Goal: Transaction & Acquisition: Purchase product/service

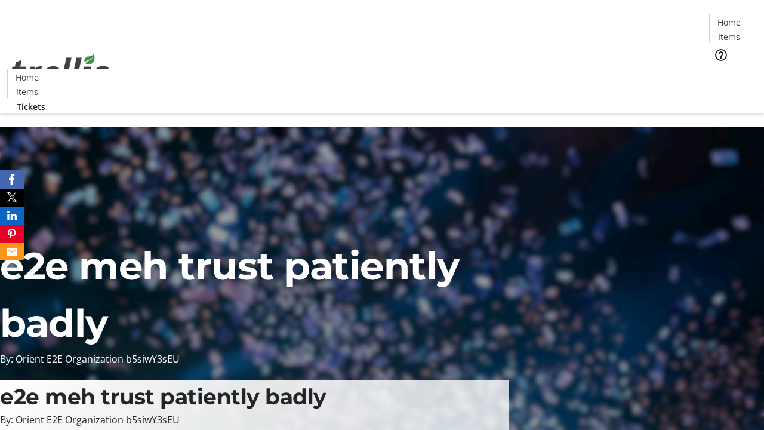
click at [718, 69] on span "Tickets" at bounding box center [732, 75] width 29 height 13
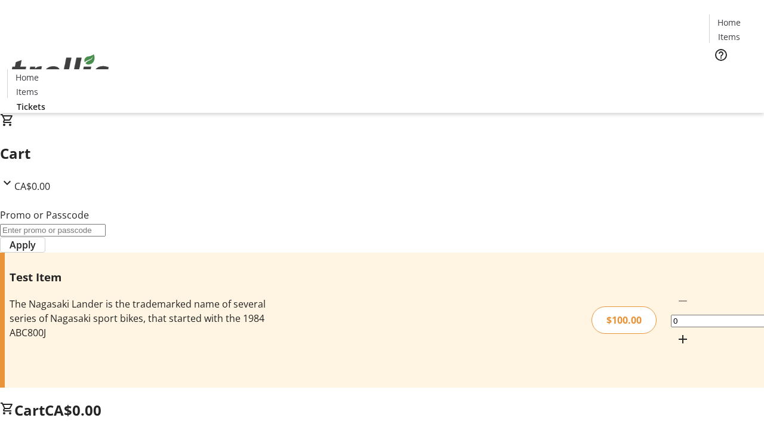
click at [675, 332] on mat-icon "Increment by one" at bounding box center [682, 339] width 14 height 14
type input "1"
type input "PERCENT"
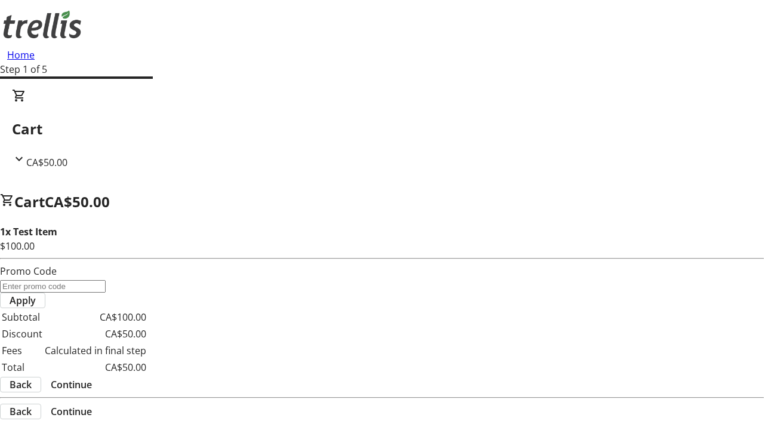
click at [92, 377] on span "Continue" at bounding box center [71, 384] width 41 height 14
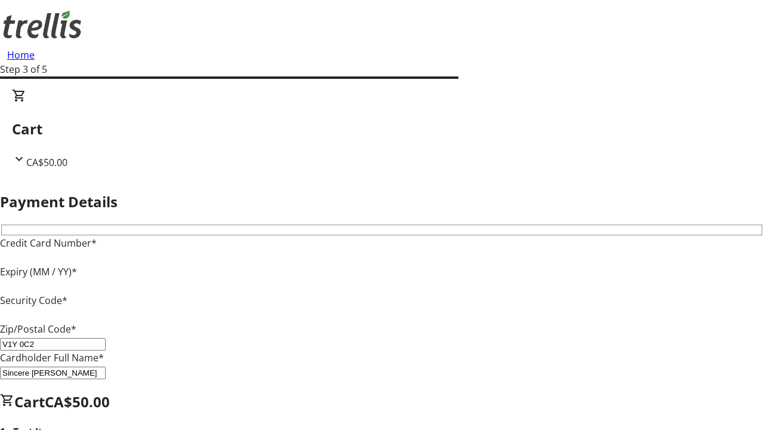
type input "V1Y 0C2"
